Goal: Transaction & Acquisition: Purchase product/service

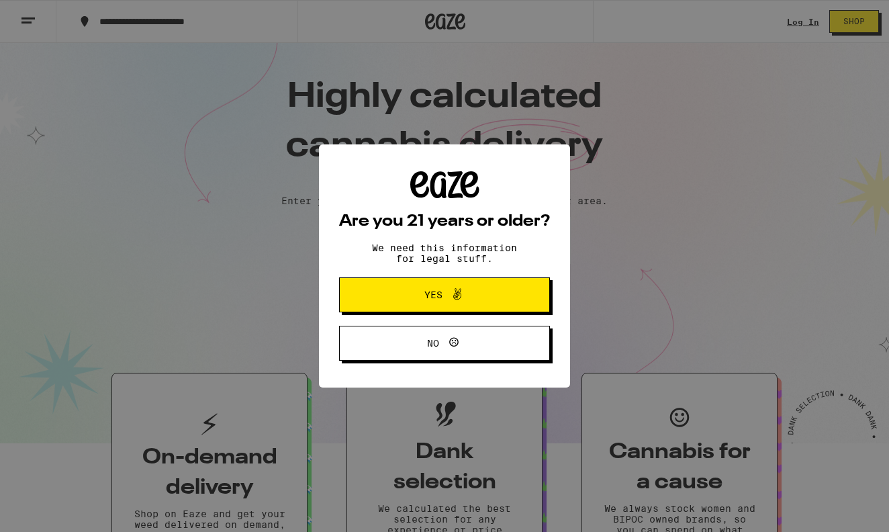
click at [441, 304] on span "Yes" at bounding box center [445, 294] width 102 height 17
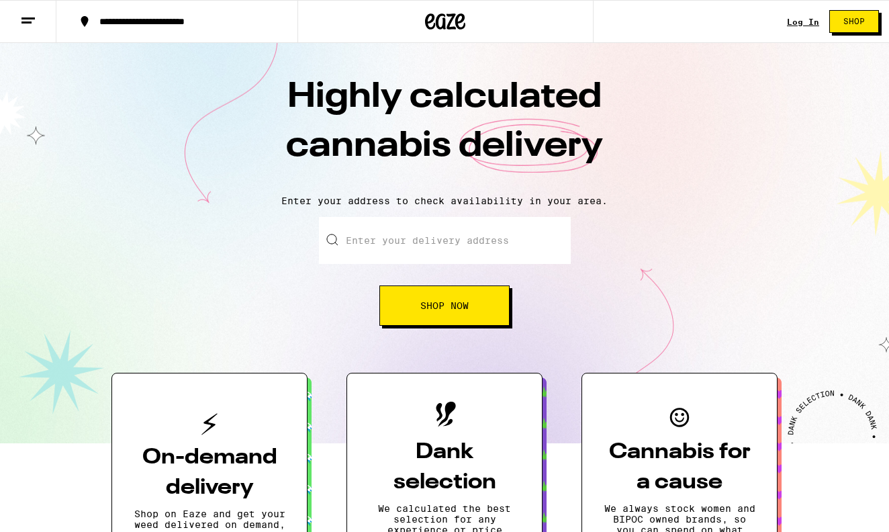
click at [414, 244] on input "Enter your delivery address" at bounding box center [445, 240] width 252 height 47
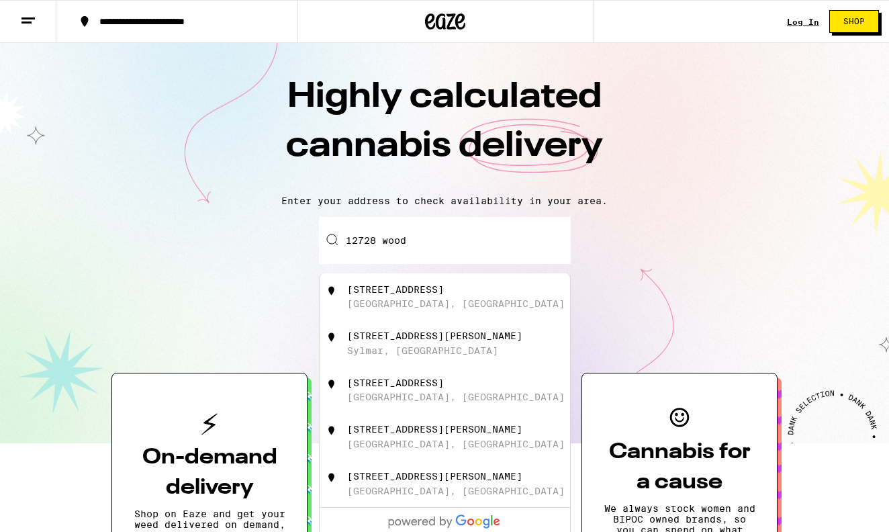
click at [419, 300] on div "[GEOGRAPHIC_DATA], [GEOGRAPHIC_DATA]" at bounding box center [456, 303] width 218 height 11
type input "[STREET_ADDRESS]"
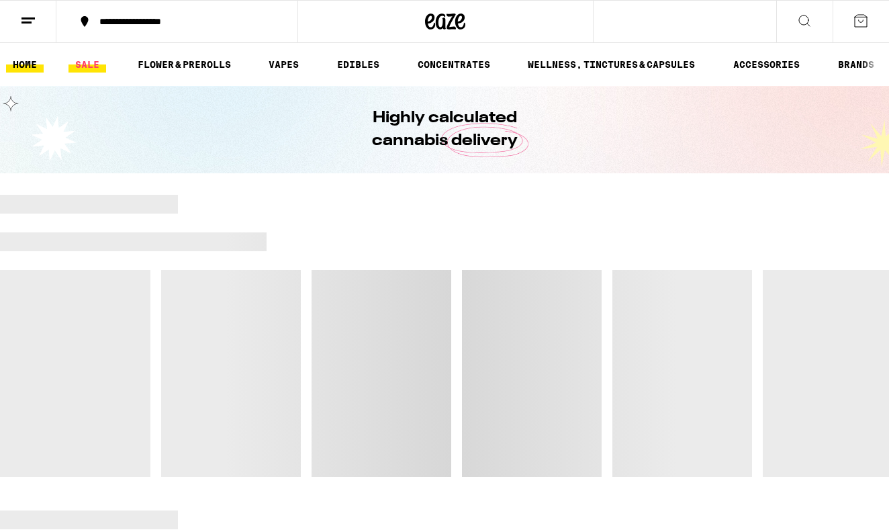
click at [79, 65] on link "SALE" at bounding box center [87, 64] width 38 height 16
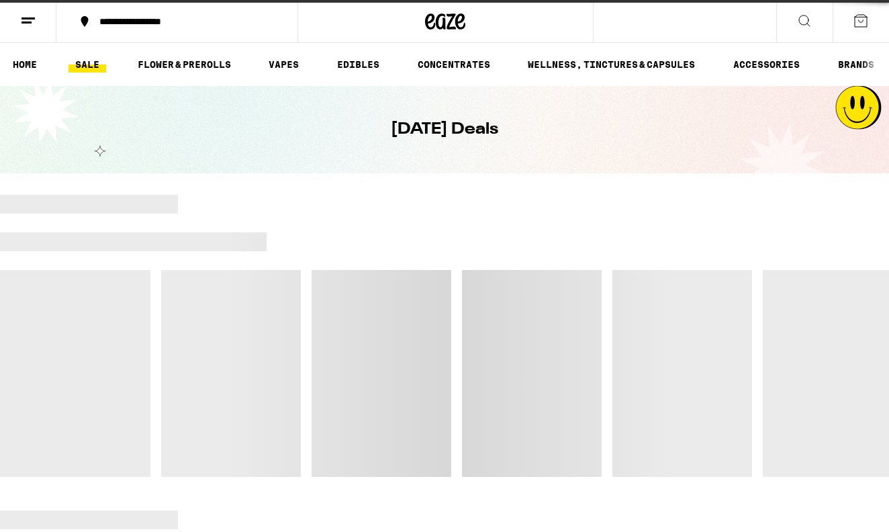
click at [79, 65] on link "SALE" at bounding box center [87, 64] width 38 height 16
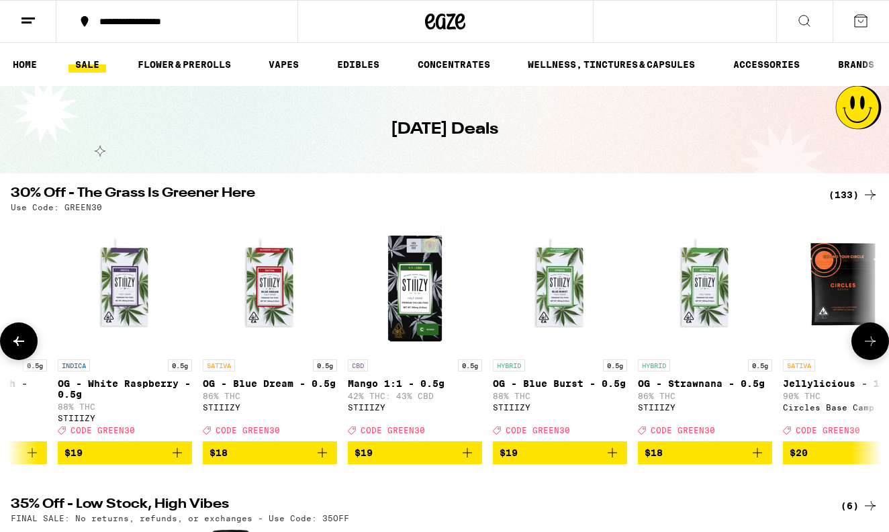
scroll to position [0, 4890]
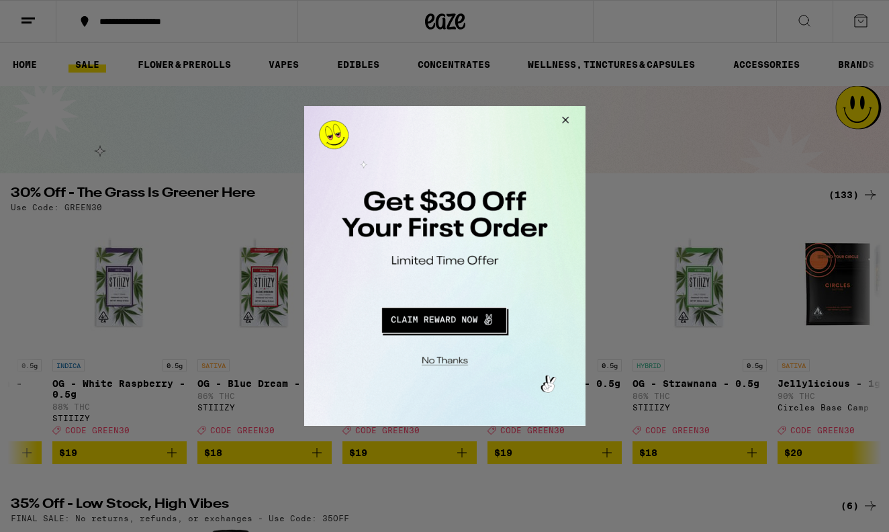
click at [566, 117] on button "Close Modal" at bounding box center [563, 122] width 36 height 32
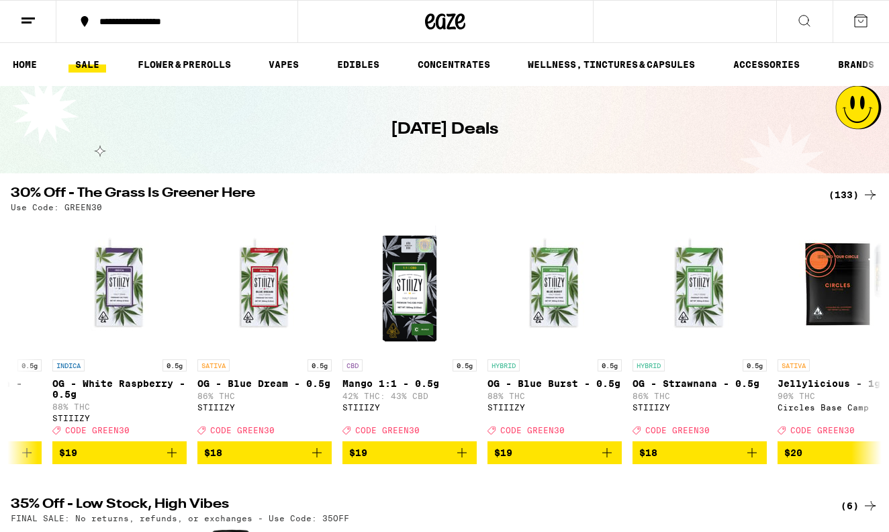
click at [811, 19] on icon at bounding box center [804, 21] width 16 height 16
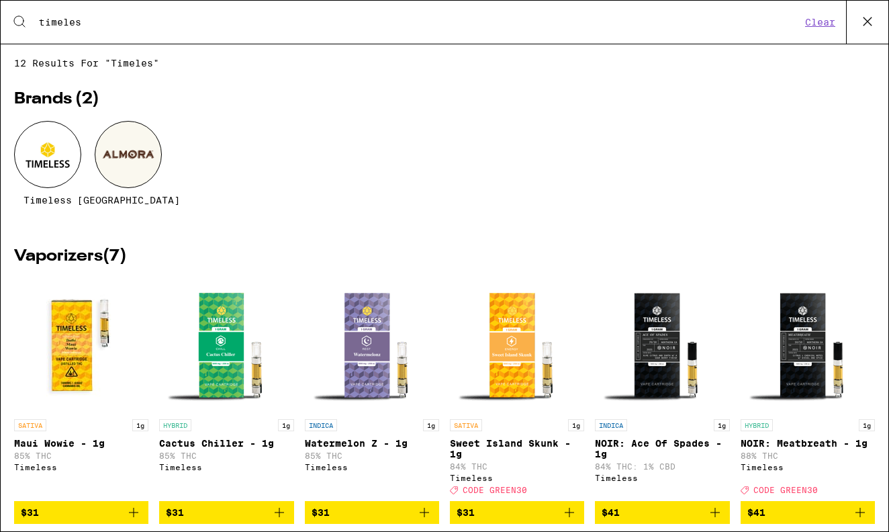
type input "timeless"
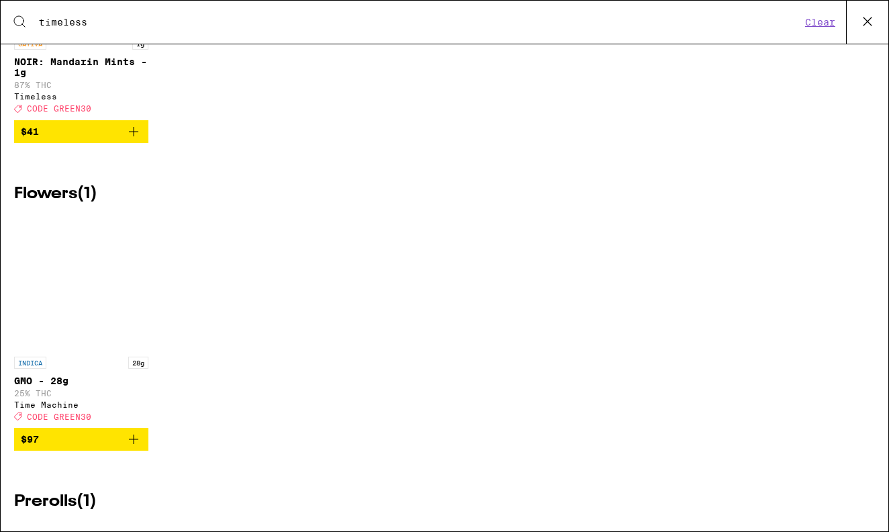
scroll to position [639, 0]
